Goal: Entertainment & Leisure: Consume media (video, audio)

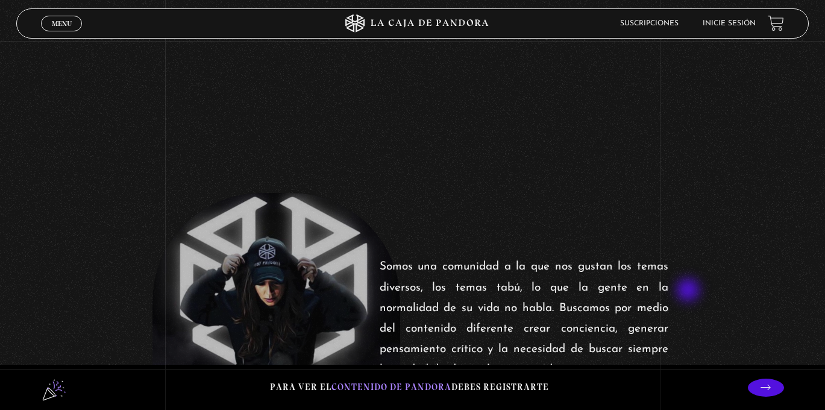
scroll to position [420, 0]
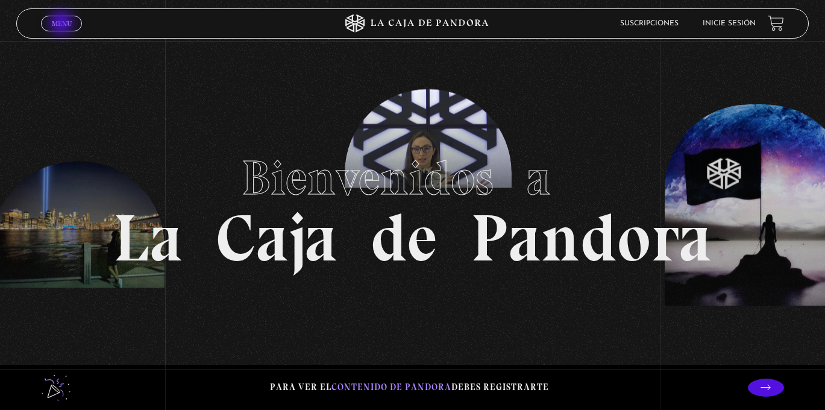
click at [63, 24] on span "Menu" at bounding box center [62, 23] width 20 height 7
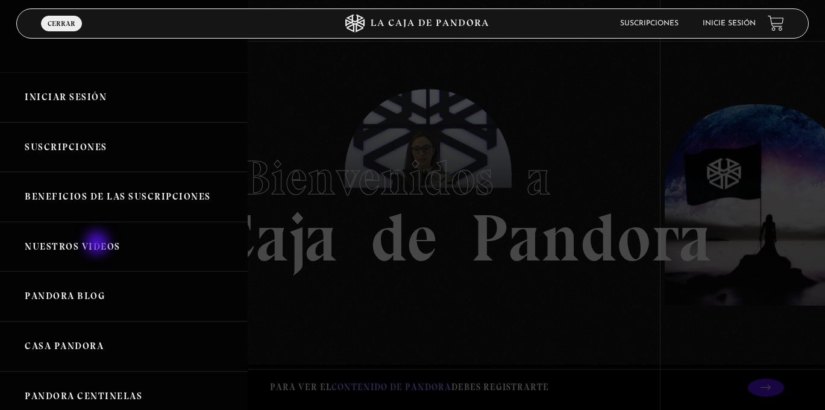
click at [98, 244] on link "Nuestros Videos" at bounding box center [124, 247] width 248 height 50
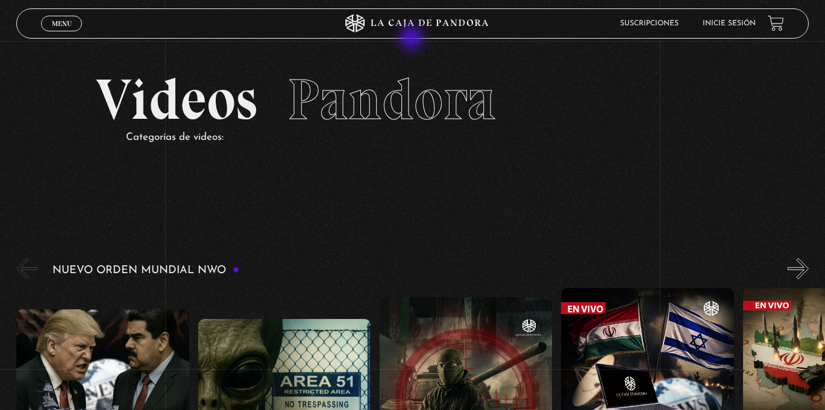
click at [414, 14] on icon at bounding box center [413, 23] width 248 height 18
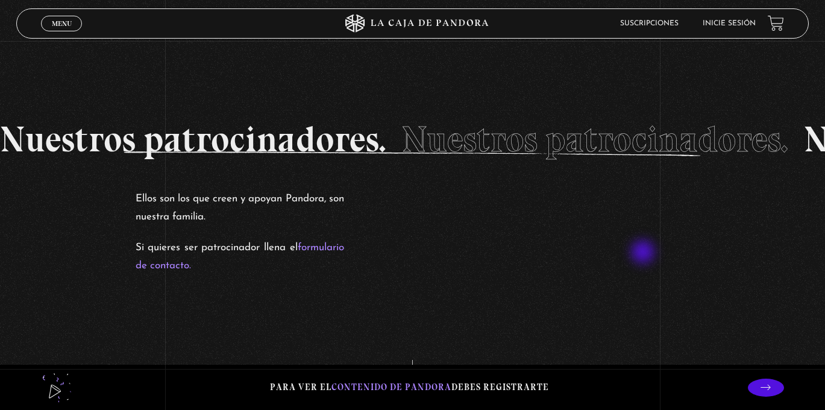
scroll to position [2167, 0]
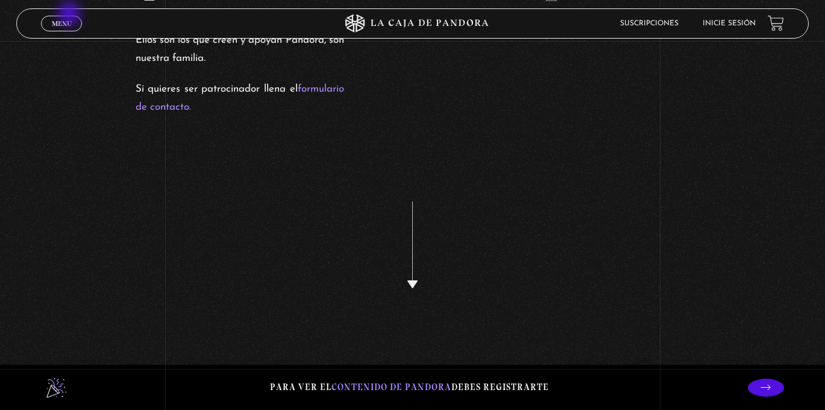
click at [70, 14] on div "Menu Cerrar" at bounding box center [165, 23] width 248 height 29
click at [71, 22] on span "Menu" at bounding box center [62, 23] width 20 height 7
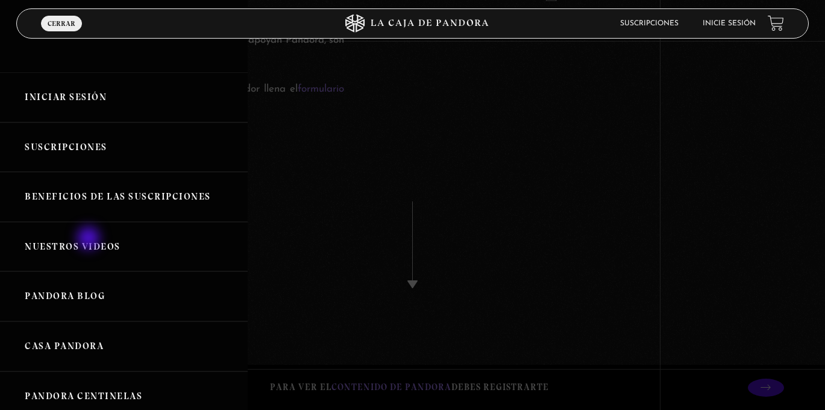
click at [90, 242] on link "Nuestros Videos" at bounding box center [124, 247] width 248 height 50
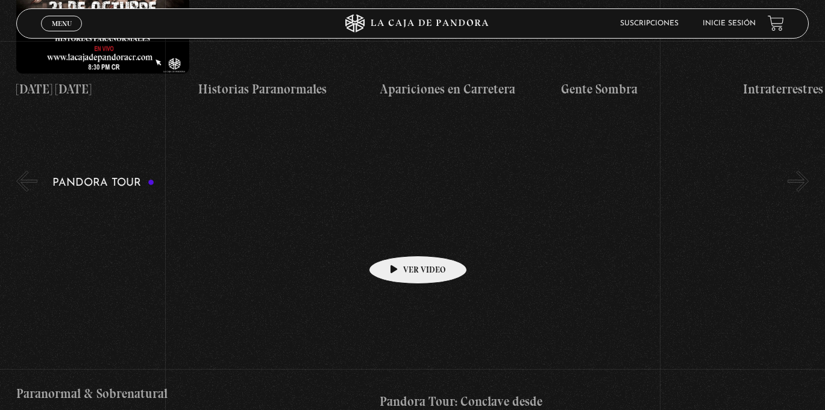
scroll to position [1189, 0]
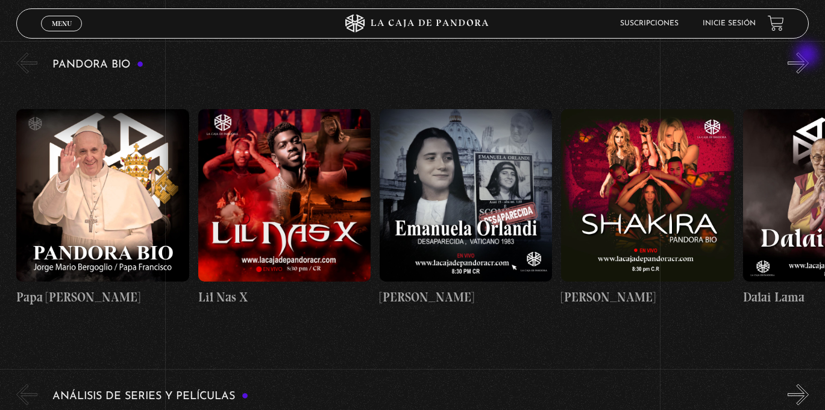
click at [808, 56] on button "»" at bounding box center [797, 62] width 21 height 21
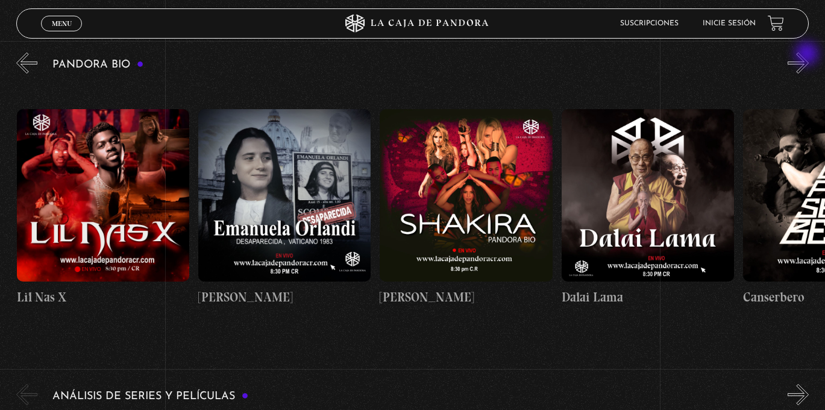
scroll to position [0, 181]
click at [808, 64] on button "»" at bounding box center [797, 62] width 21 height 21
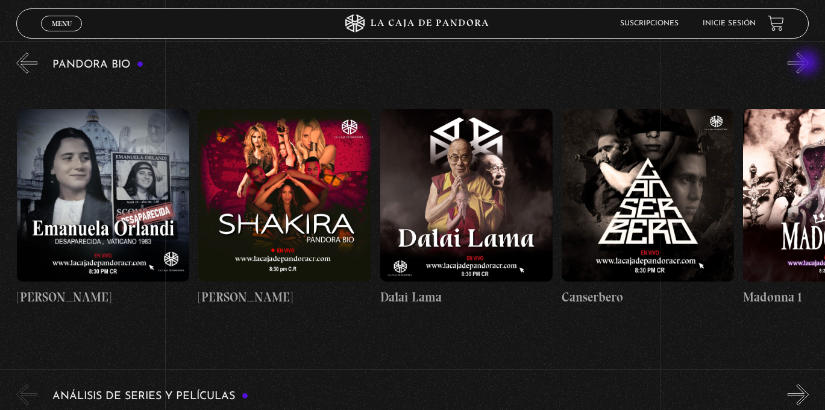
click at [808, 64] on button "»" at bounding box center [797, 62] width 21 height 21
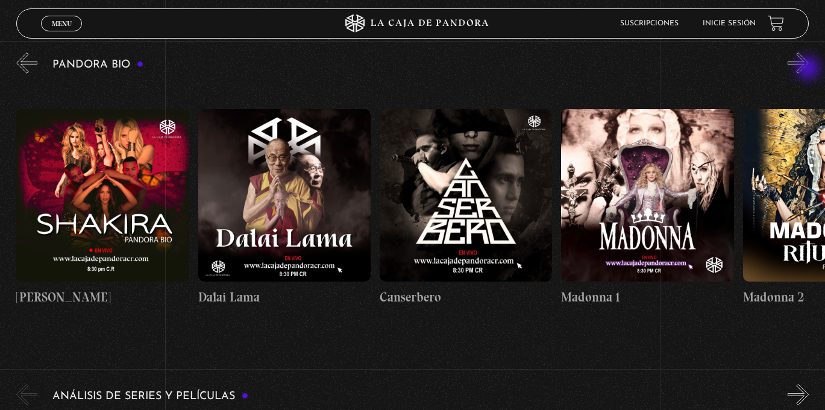
click at [809, 69] on button "»" at bounding box center [797, 62] width 21 height 21
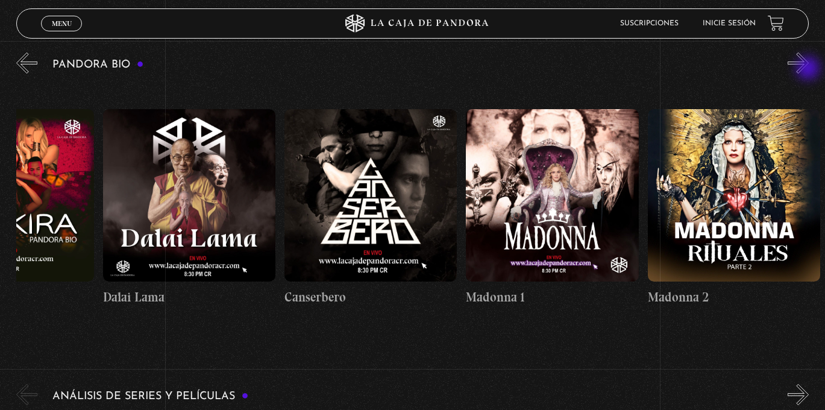
click at [809, 69] on button "»" at bounding box center [797, 62] width 21 height 21
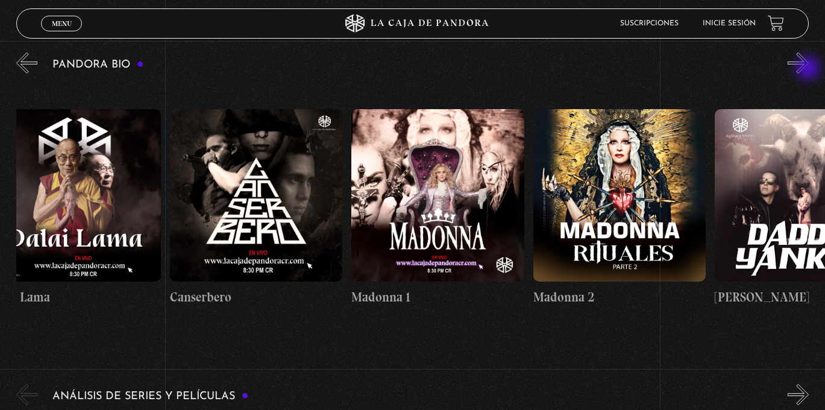
click at [809, 69] on button "»" at bounding box center [797, 62] width 21 height 21
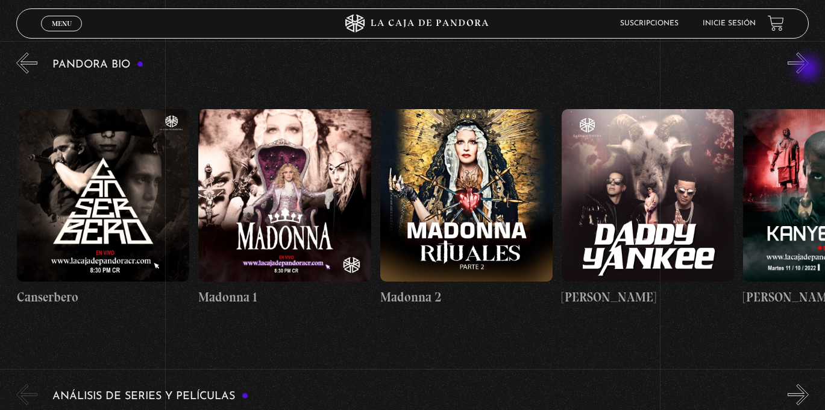
click at [809, 69] on button "»" at bounding box center [797, 62] width 21 height 21
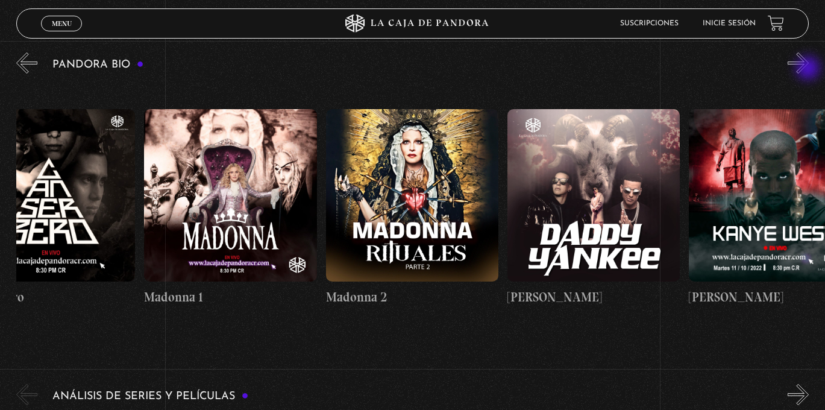
click at [809, 69] on button "»" at bounding box center [797, 62] width 21 height 21
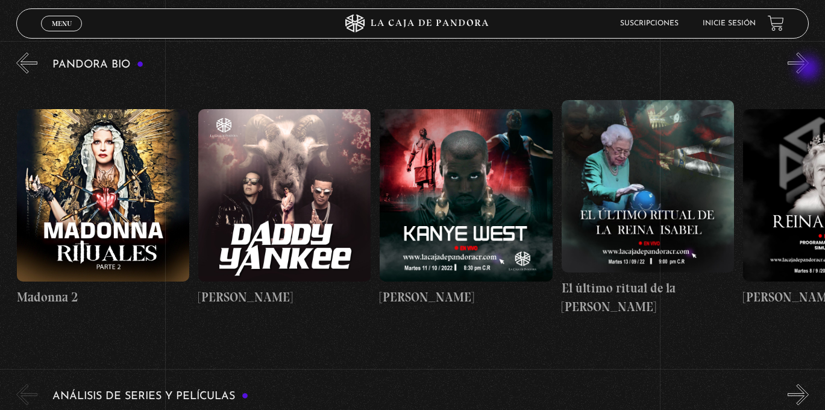
click at [809, 69] on button "»" at bounding box center [797, 62] width 21 height 21
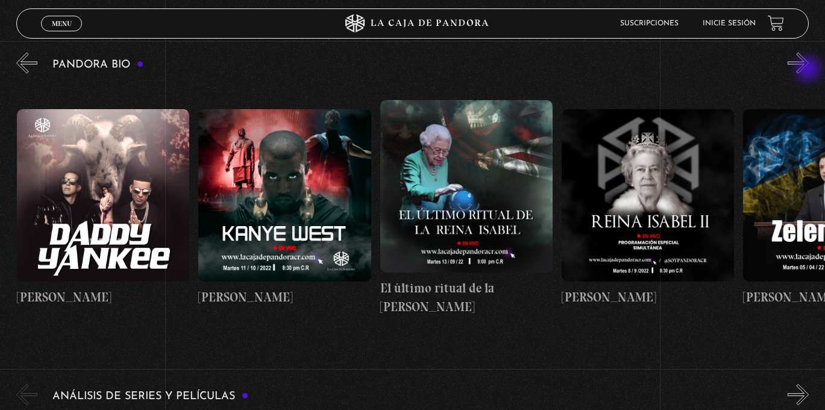
scroll to position [0, 1452]
click at [809, 70] on button "»" at bounding box center [797, 62] width 21 height 21
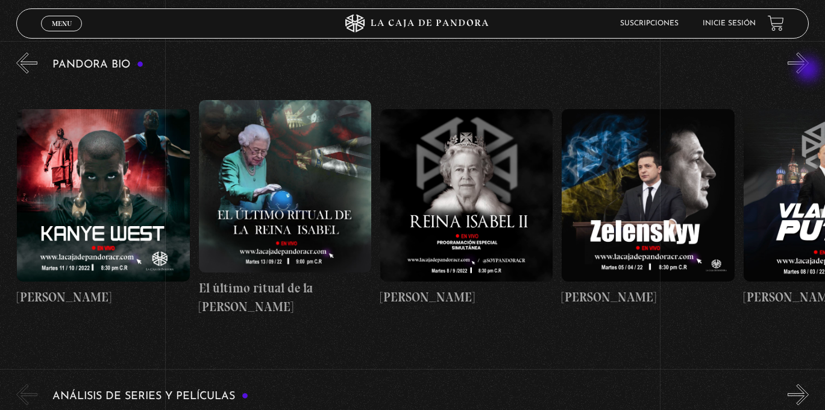
click at [809, 70] on button "»" at bounding box center [797, 62] width 21 height 21
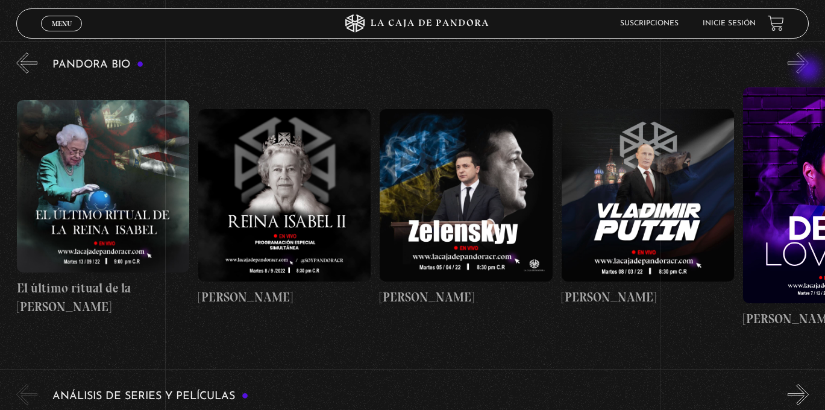
click at [809, 71] on button "»" at bounding box center [797, 62] width 21 height 21
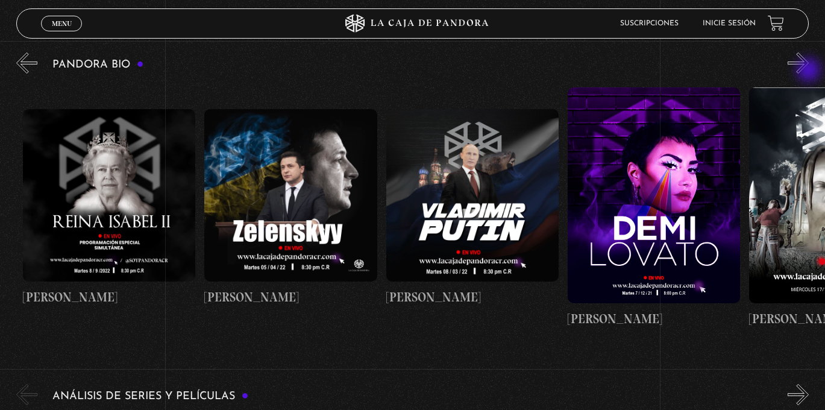
click at [809, 71] on button "»" at bounding box center [797, 62] width 21 height 21
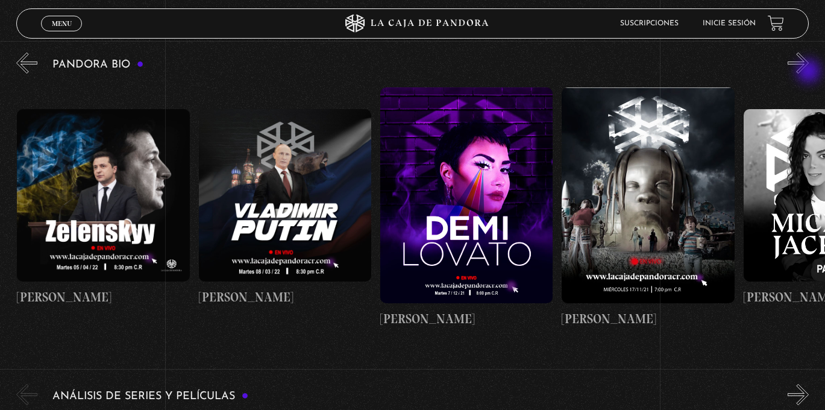
click at [809, 72] on button "»" at bounding box center [797, 62] width 21 height 21
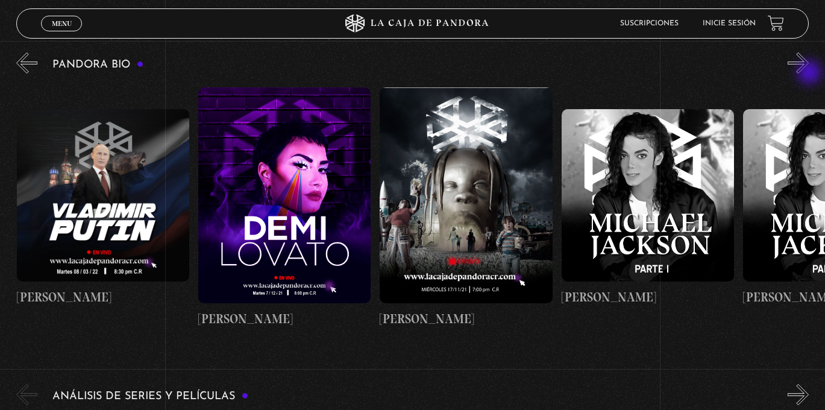
click at [809, 74] on button "»" at bounding box center [797, 62] width 21 height 21
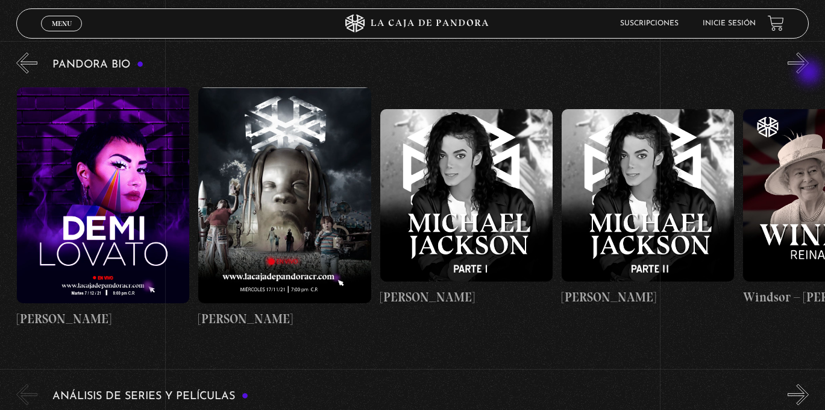
click at [809, 74] on button "»" at bounding box center [797, 62] width 21 height 21
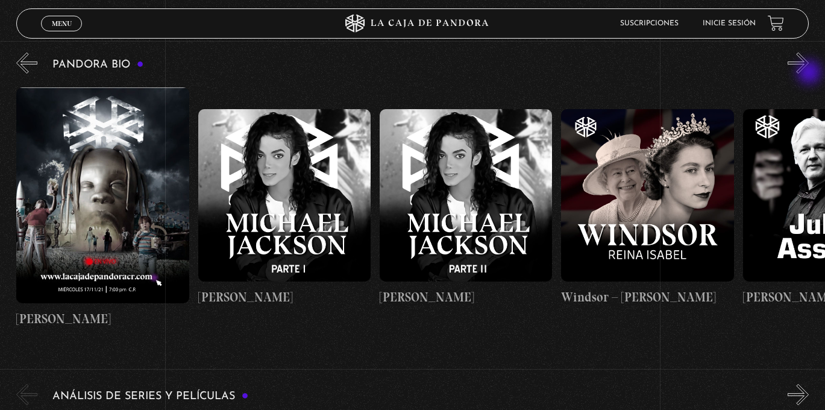
click at [809, 74] on button "»" at bounding box center [797, 62] width 21 height 21
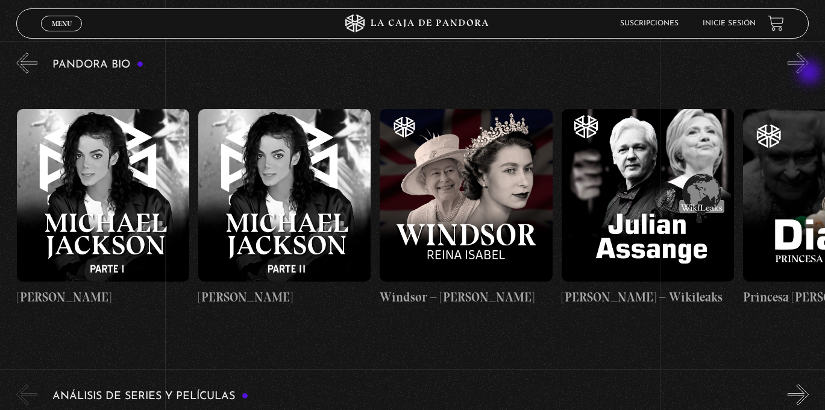
click at [809, 74] on button "»" at bounding box center [797, 62] width 21 height 21
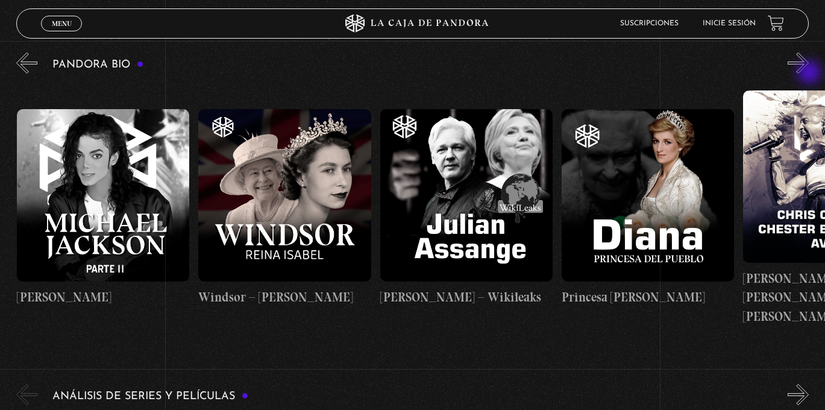
click at [809, 74] on button "»" at bounding box center [797, 62] width 21 height 21
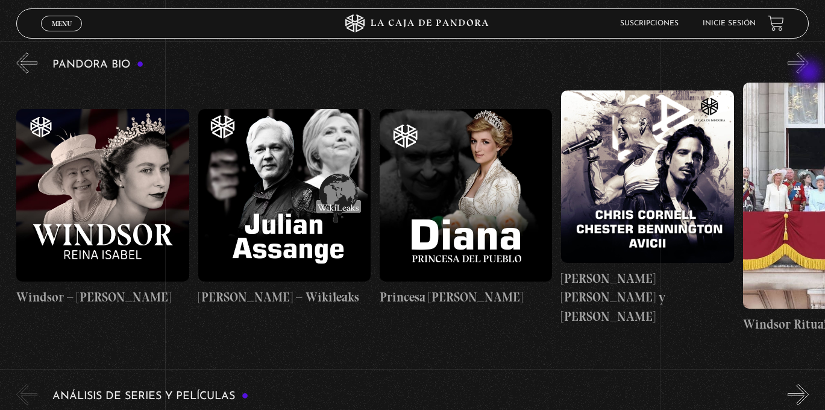
click at [809, 74] on button "»" at bounding box center [797, 62] width 21 height 21
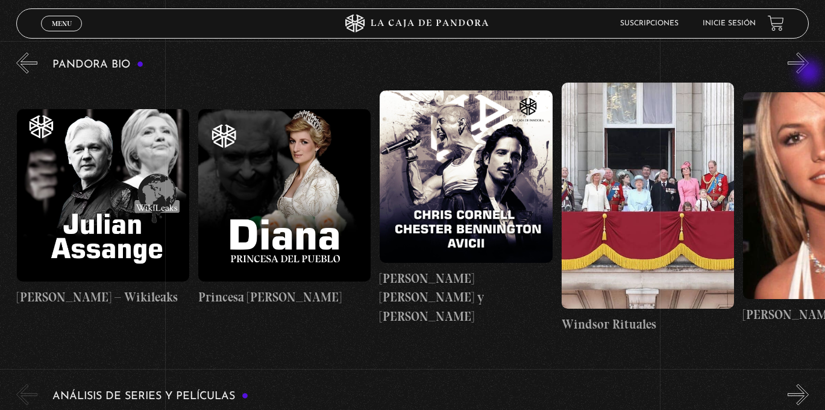
click at [809, 74] on button "»" at bounding box center [797, 62] width 21 height 21
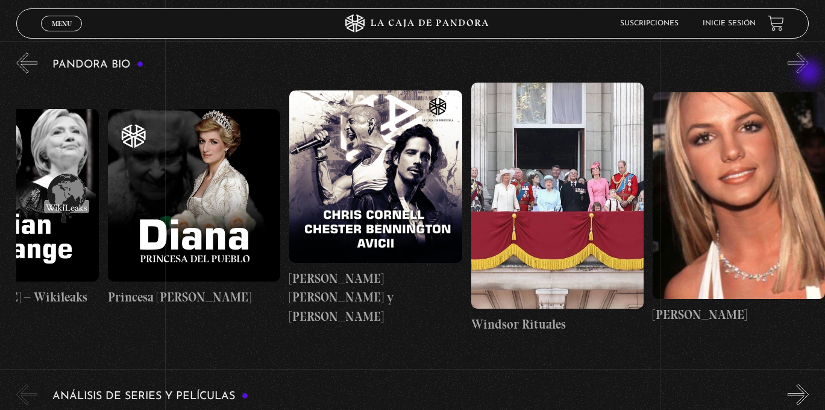
scroll to position [0, 3539]
click at [809, 74] on button "»" at bounding box center [797, 62] width 21 height 21
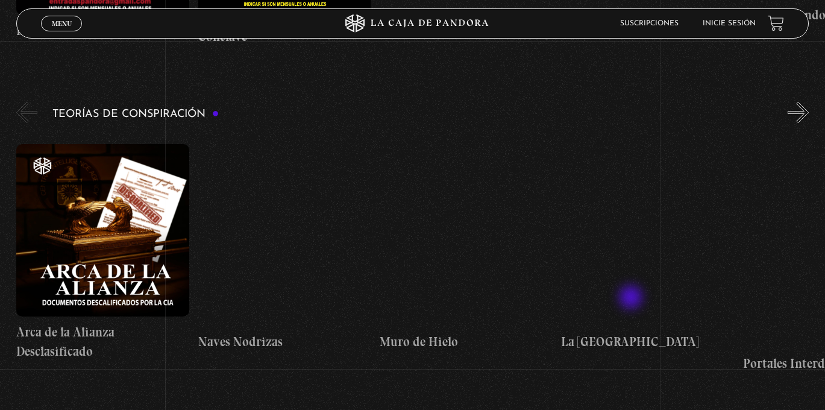
scroll to position [1777, 0]
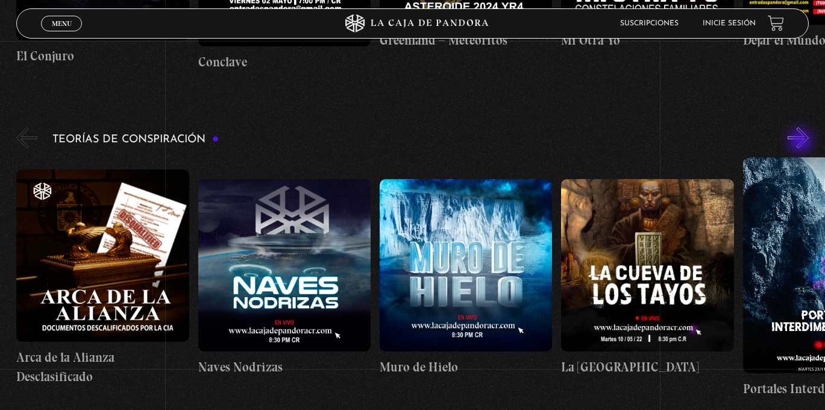
click at [801, 142] on button "»" at bounding box center [797, 137] width 21 height 21
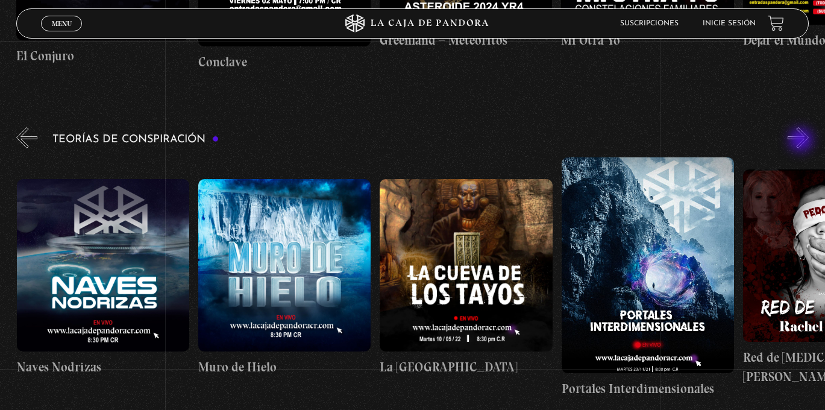
scroll to position [0, 181]
click at [802, 139] on button "»" at bounding box center [797, 137] width 21 height 21
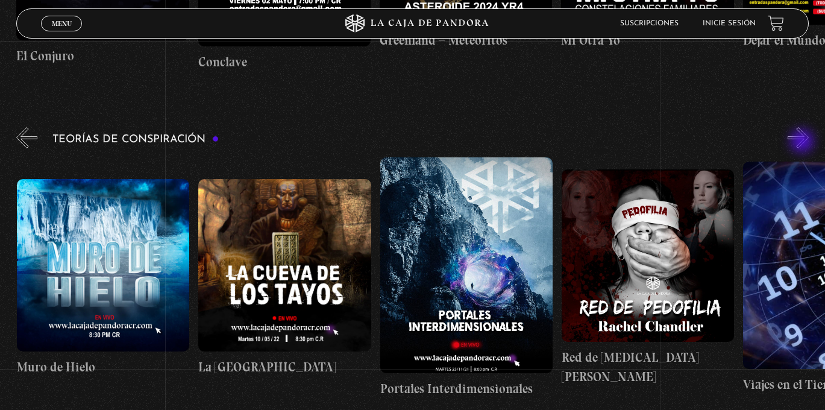
click at [803, 142] on button "»" at bounding box center [797, 137] width 21 height 21
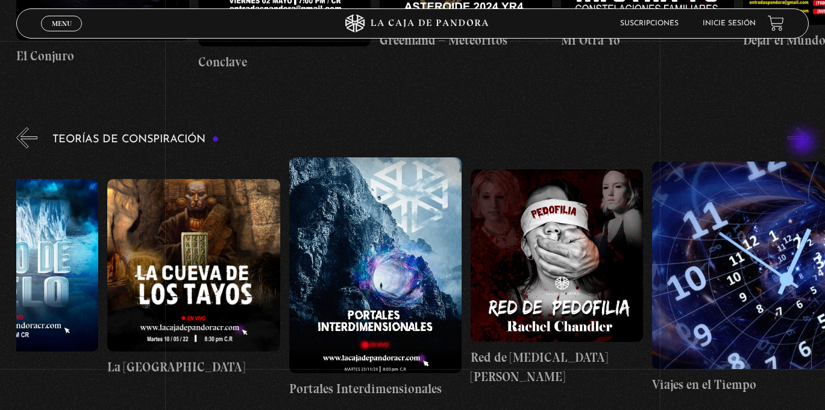
scroll to position [0, 454]
click at [804, 143] on button "»" at bounding box center [797, 137] width 21 height 21
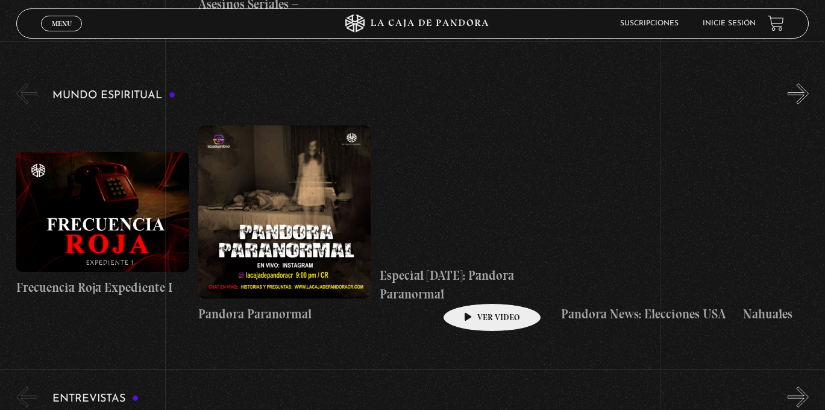
scroll to position [3428, 0]
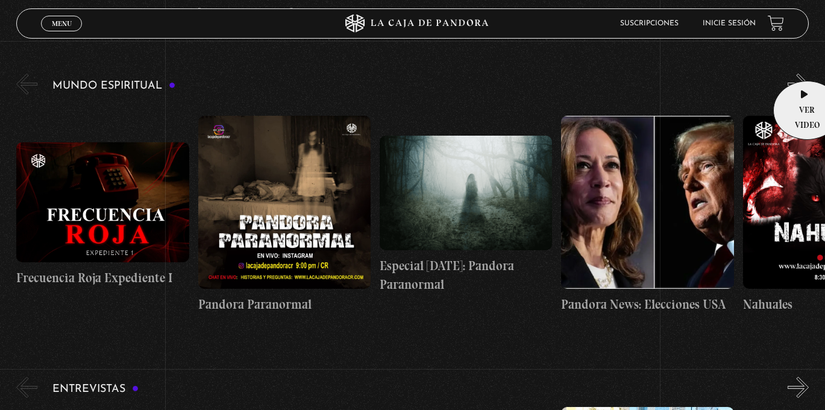
click at [804, 104] on link "Nahuales" at bounding box center [829, 215] width 172 height 222
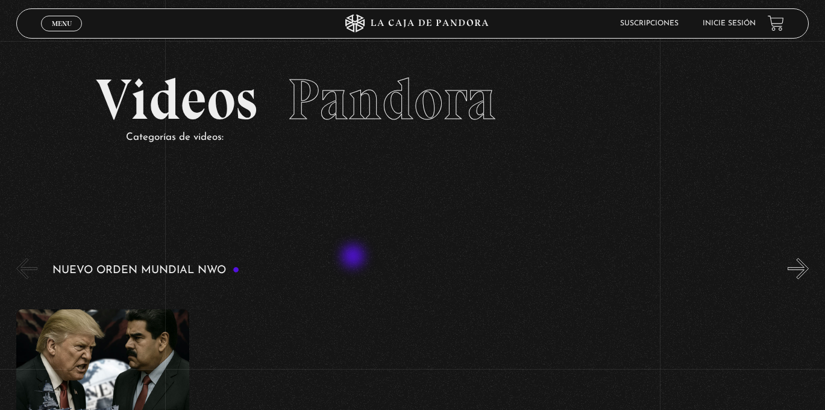
scroll to position [186, 0]
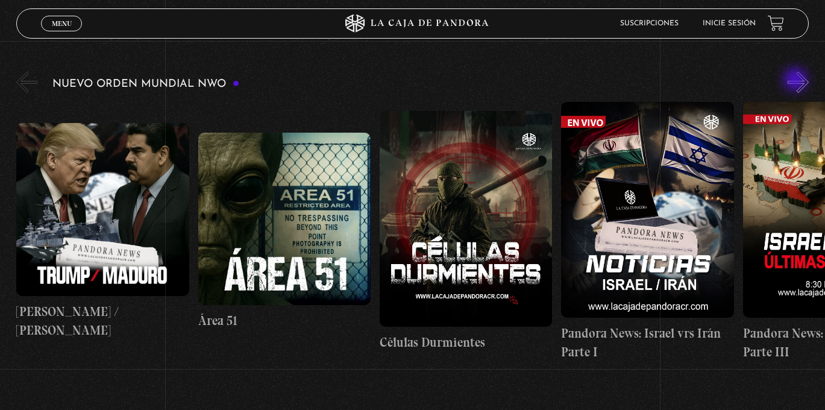
click at [809, 79] on button "»" at bounding box center [797, 82] width 21 height 21
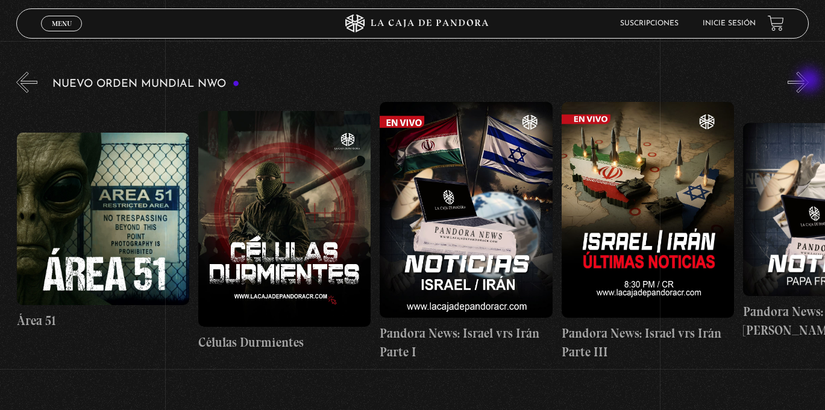
click at [809, 83] on button "»" at bounding box center [797, 82] width 21 height 21
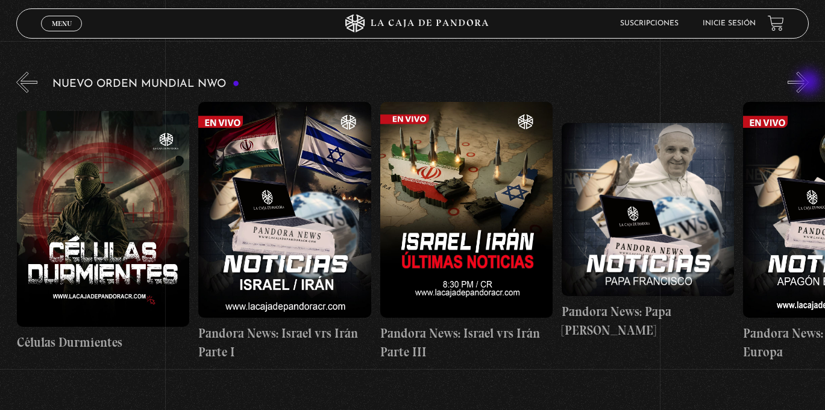
click at [809, 83] on button "»" at bounding box center [797, 82] width 21 height 21
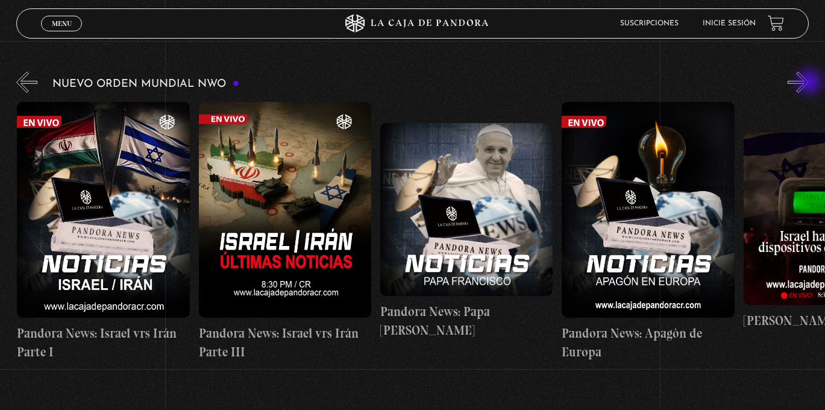
click at [809, 83] on button "»" at bounding box center [797, 82] width 21 height 21
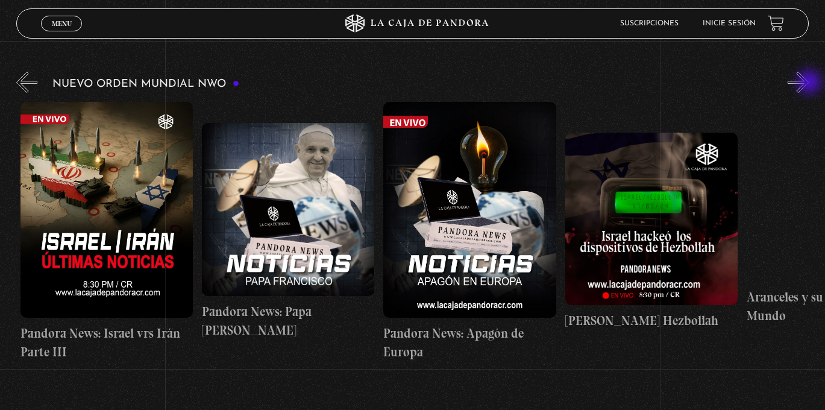
click at [809, 83] on button "»" at bounding box center [797, 82] width 21 height 21
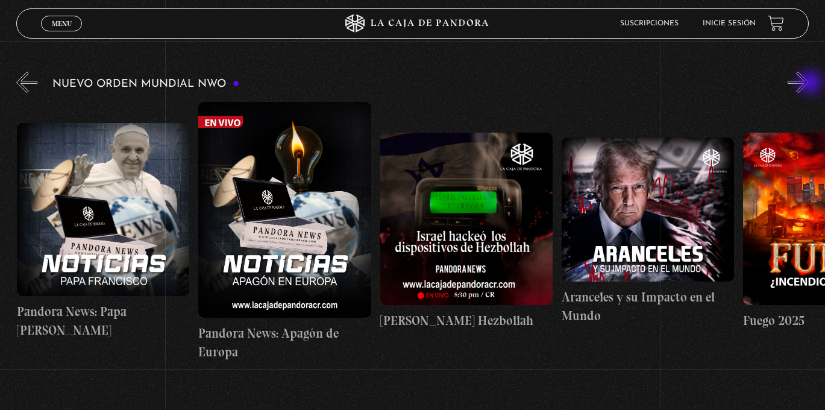
click at [809, 84] on button "»" at bounding box center [797, 82] width 21 height 21
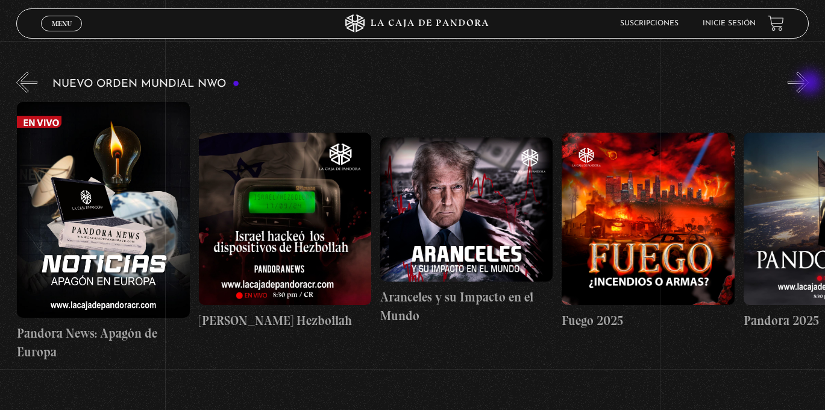
click at [809, 84] on button "»" at bounding box center [797, 82] width 21 height 21
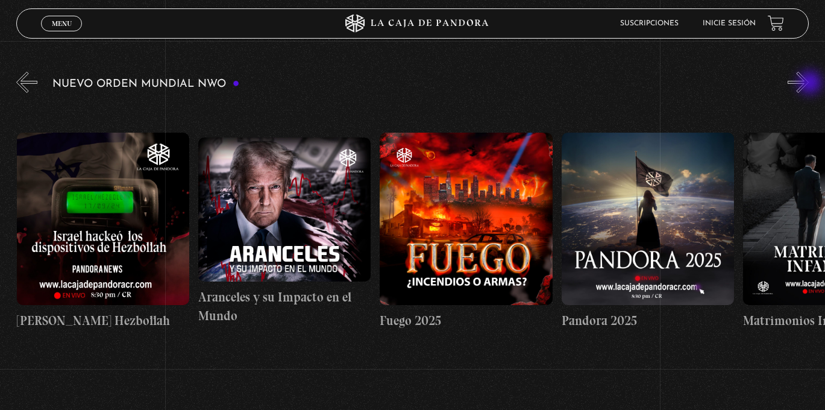
click at [809, 84] on button "»" at bounding box center [797, 82] width 21 height 21
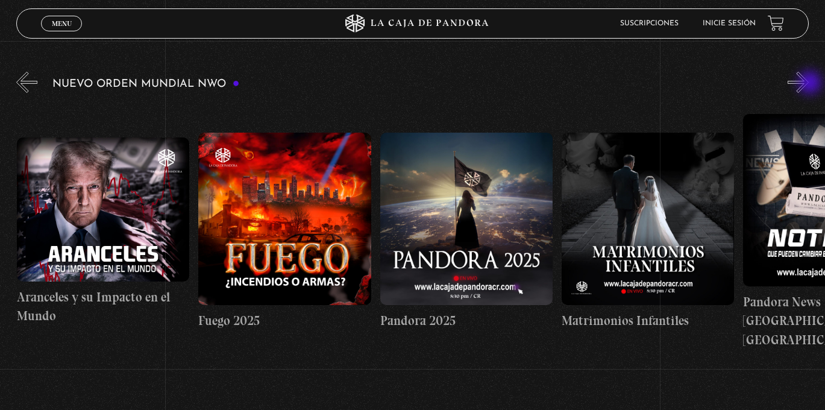
click at [809, 84] on button "»" at bounding box center [797, 82] width 21 height 21
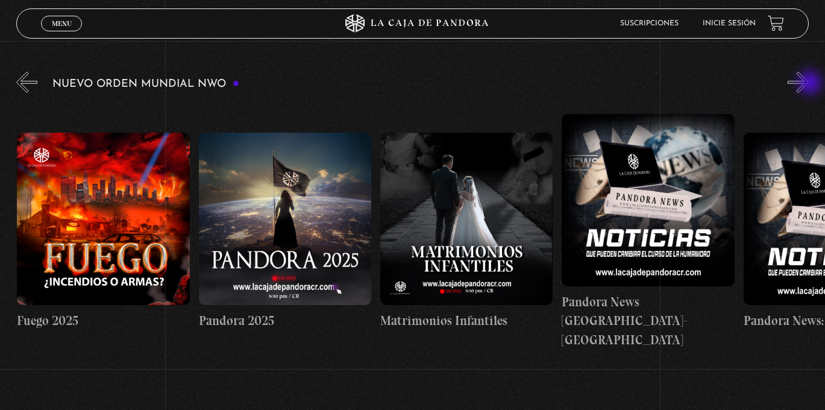
click at [809, 84] on button "»" at bounding box center [797, 82] width 21 height 21
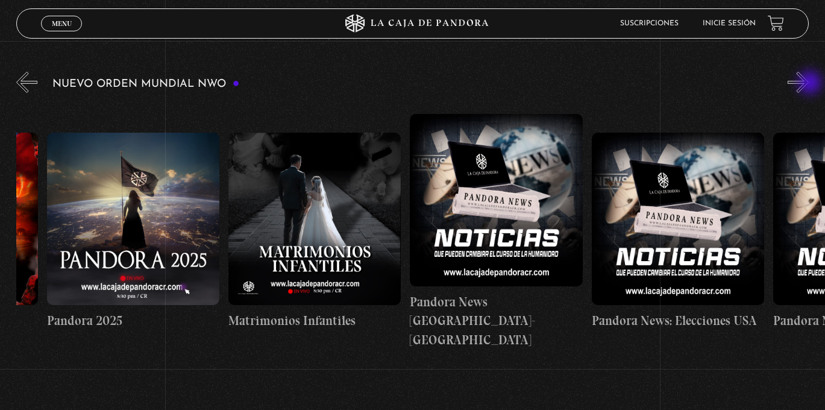
click at [809, 84] on button "»" at bounding box center [797, 82] width 21 height 21
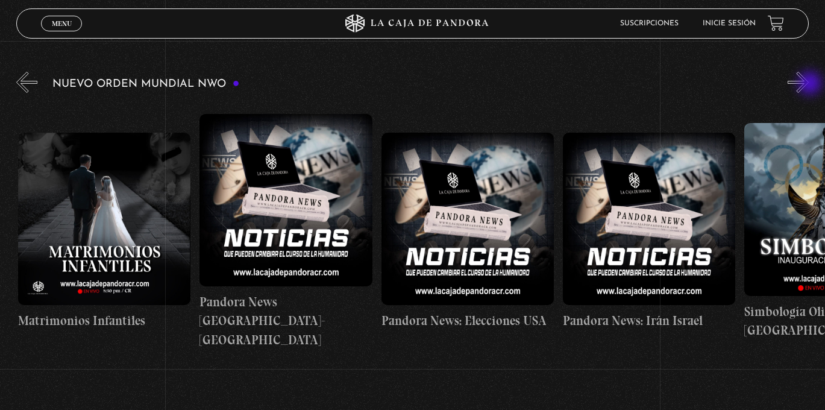
scroll to position [0, 1997]
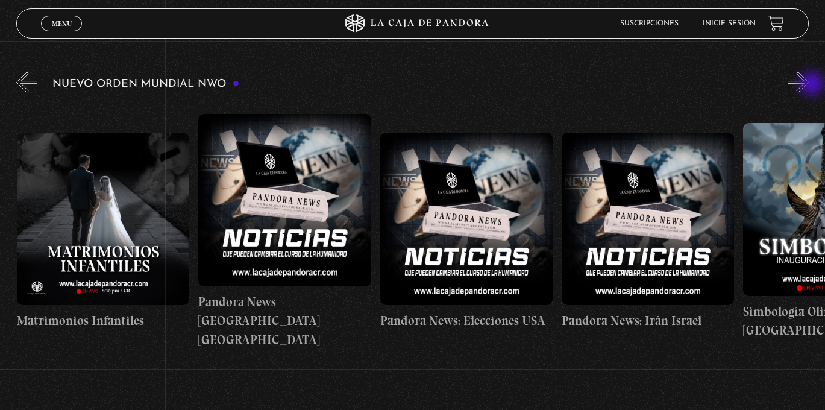
click at [809, 85] on button "»" at bounding box center [797, 82] width 21 height 21
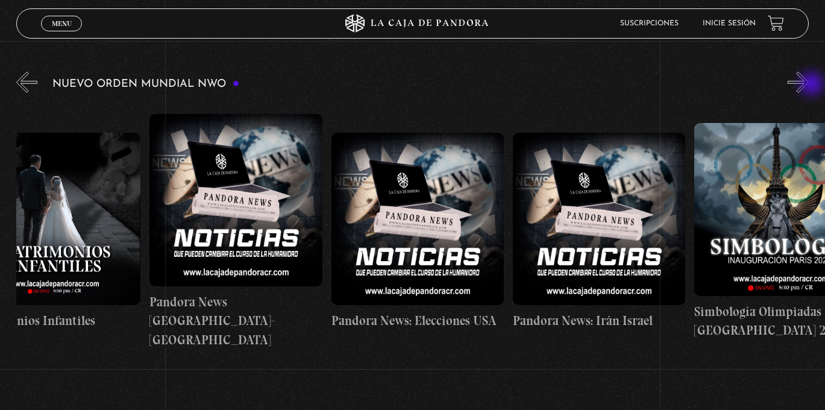
click at [809, 85] on button "»" at bounding box center [797, 82] width 21 height 21
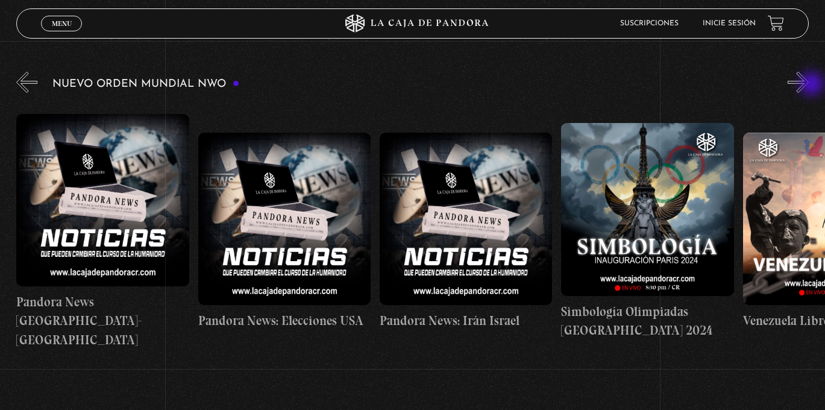
click at [809, 85] on button "»" at bounding box center [797, 82] width 21 height 21
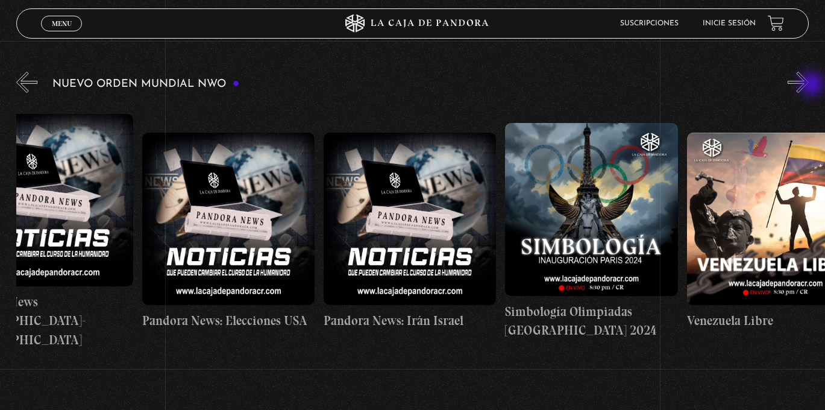
click at [809, 85] on button "»" at bounding box center [797, 82] width 21 height 21
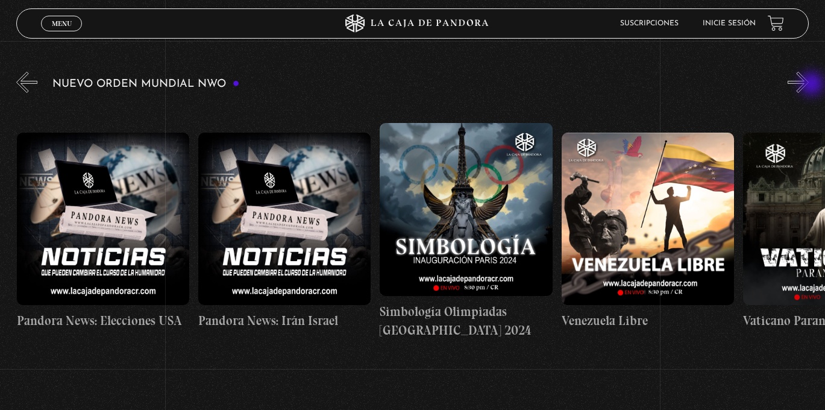
click at [809, 85] on button "»" at bounding box center [797, 82] width 21 height 21
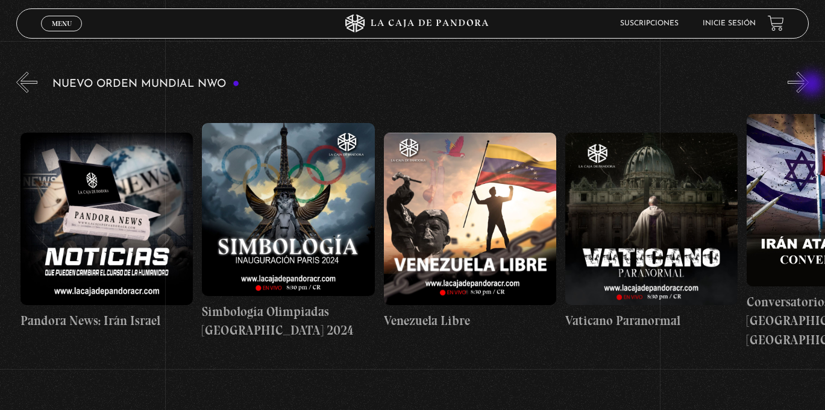
click at [809, 85] on button "»" at bounding box center [797, 82] width 21 height 21
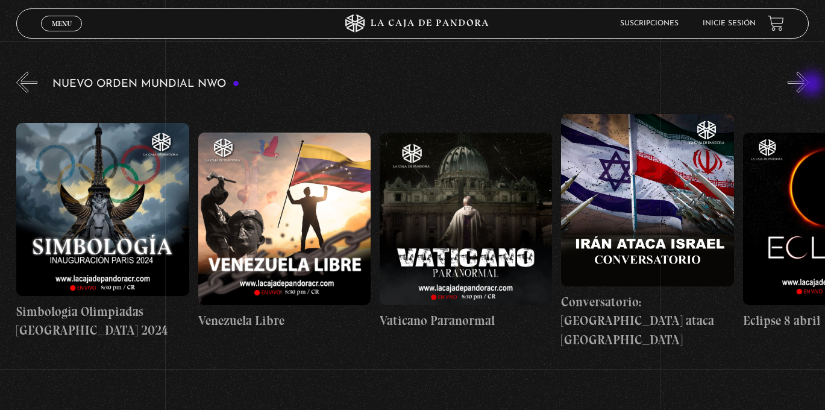
click at [809, 85] on button "»" at bounding box center [797, 82] width 21 height 21
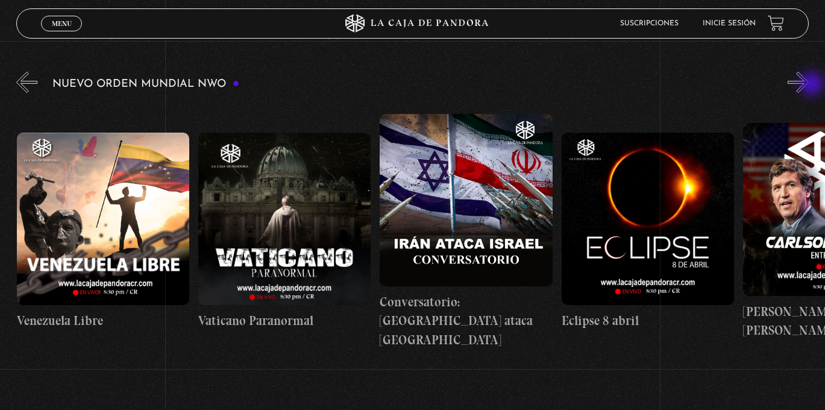
click at [809, 85] on button "»" at bounding box center [797, 82] width 21 height 21
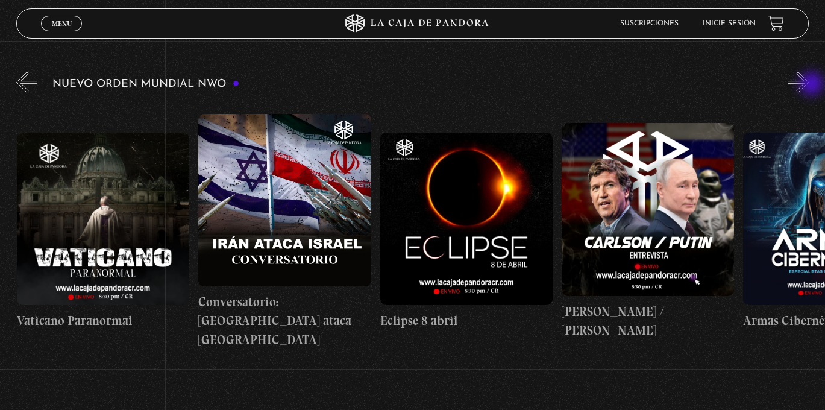
click at [809, 85] on button "»" at bounding box center [797, 82] width 21 height 21
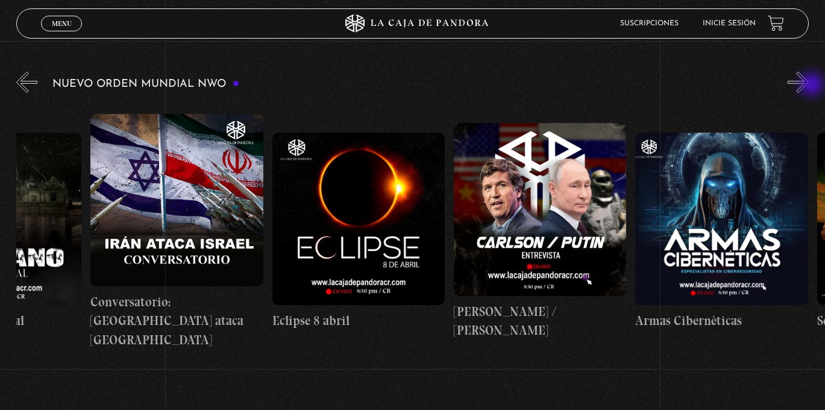
click at [809, 86] on button "»" at bounding box center [797, 82] width 21 height 21
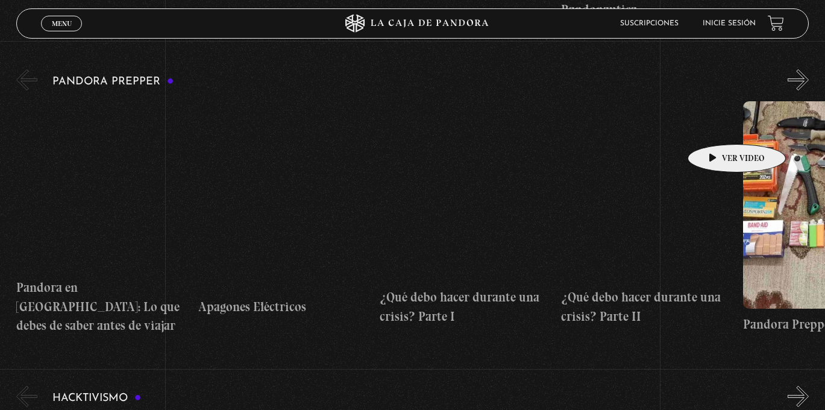
scroll to position [2594, 0]
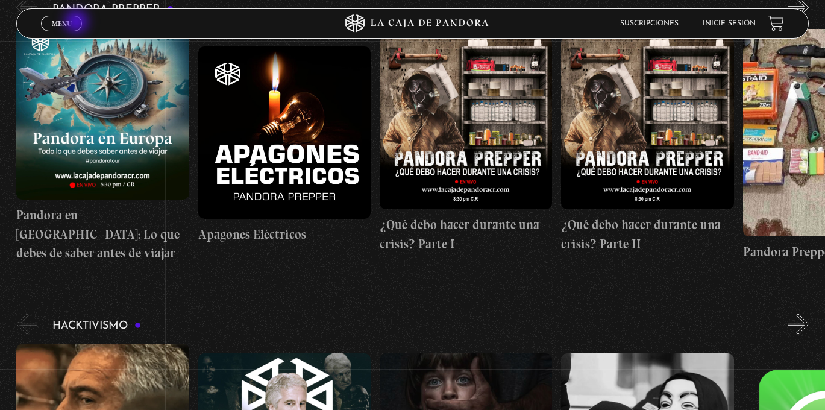
click at [69, 24] on span "Menu" at bounding box center [62, 23] width 20 height 7
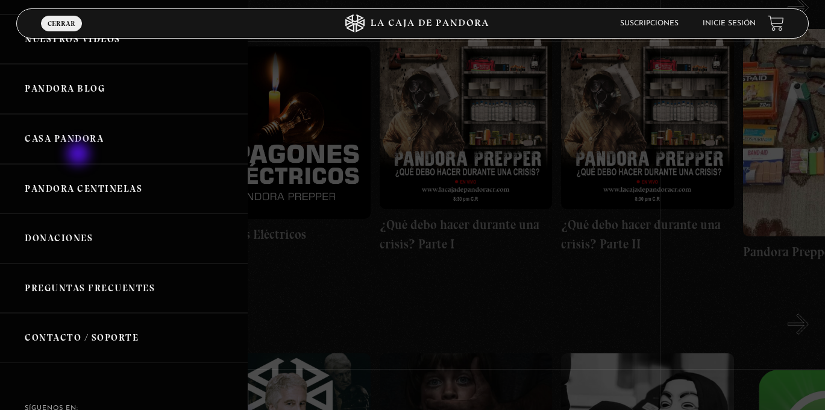
scroll to position [213, 0]
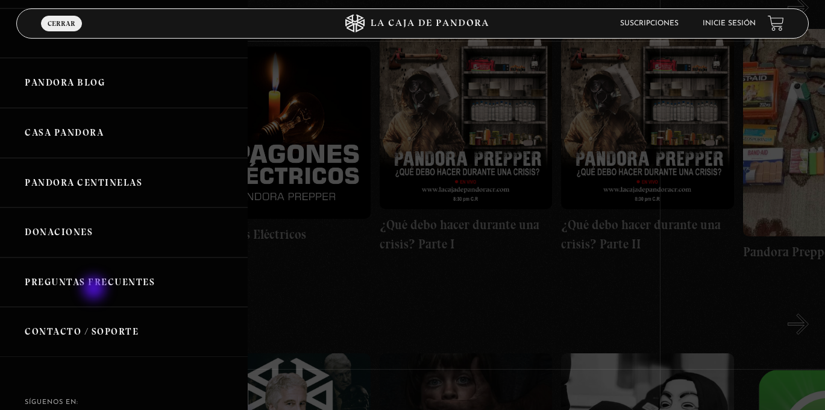
click at [95, 287] on link "Preguntas Frecuentes" at bounding box center [124, 282] width 248 height 50
